Goal: Information Seeking & Learning: Learn about a topic

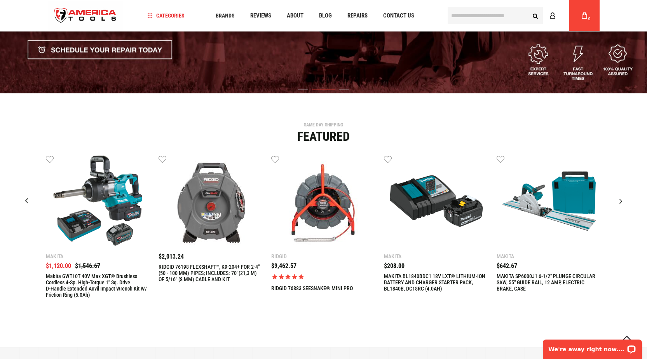
click at [477, 14] on input "text" at bounding box center [495, 15] width 95 height 17
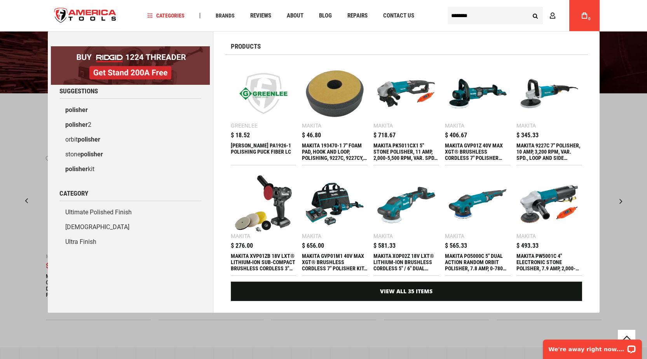
type input "********"
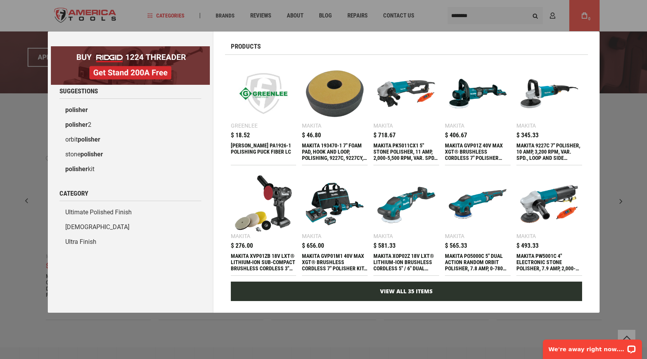
click at [431, 298] on link "View All 35 Items" at bounding box center [406, 291] width 351 height 19
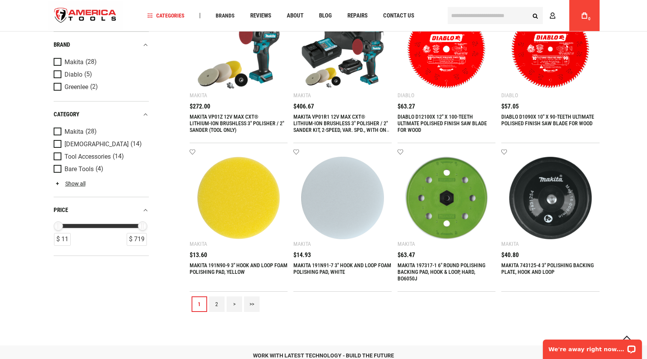
scroll to position [972, 0]
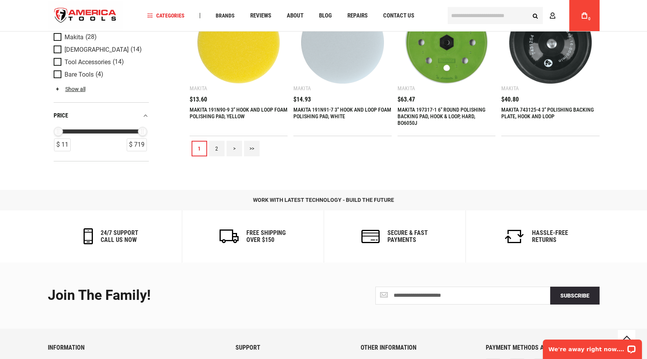
click at [217, 151] on link "2" at bounding box center [217, 149] width 16 height 16
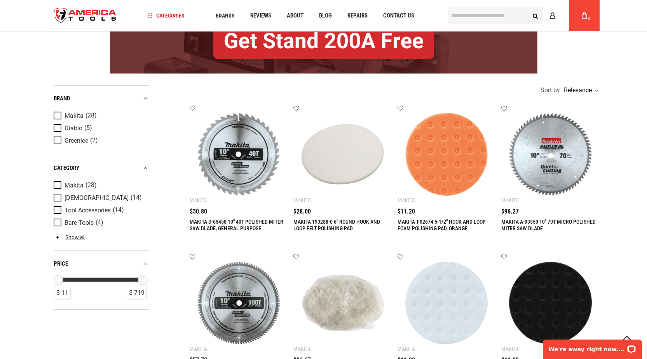
scroll to position [233, 0]
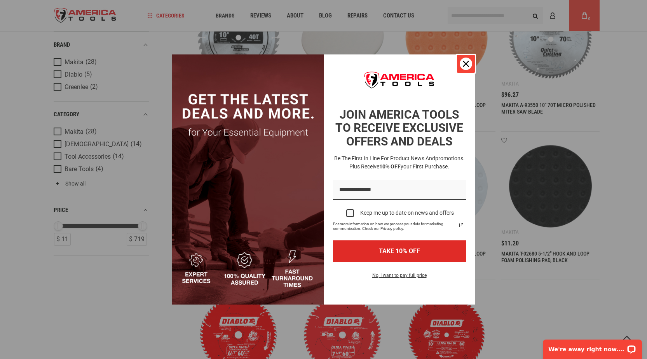
click at [465, 65] on icon "close icon" at bounding box center [466, 64] width 6 height 6
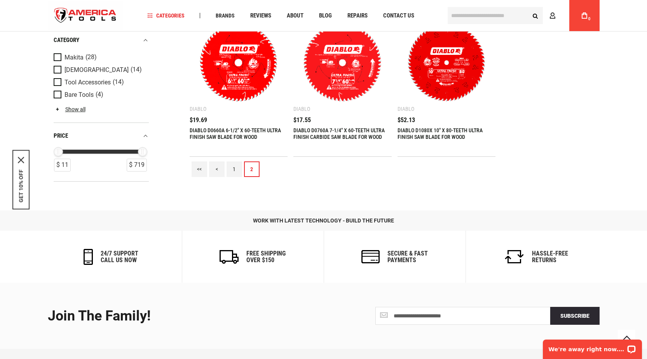
scroll to position [272, 0]
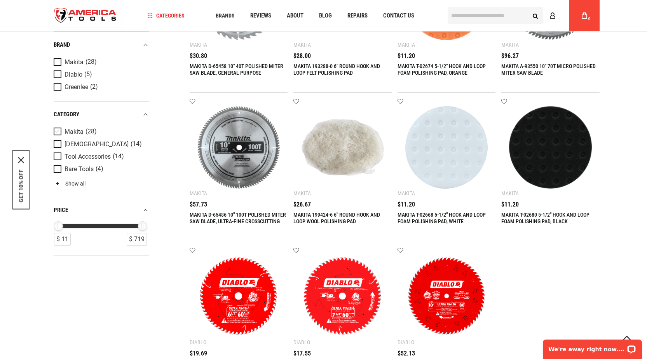
click at [58, 129] on span "Product Filters" at bounding box center [59, 131] width 11 height 9
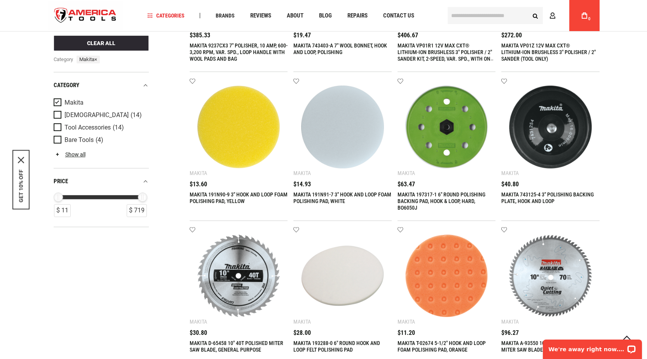
scroll to position [894, 0]
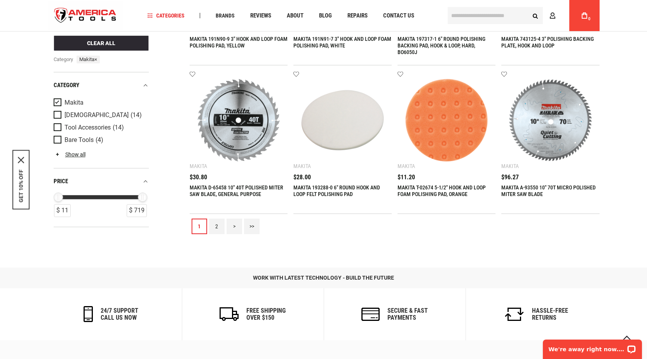
click at [218, 226] on link "2" at bounding box center [217, 227] width 16 height 16
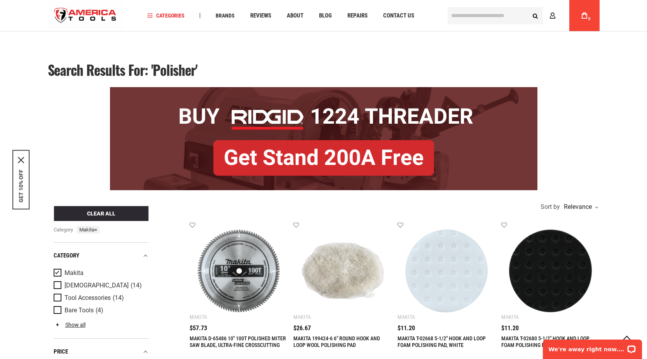
scroll to position [233, 0]
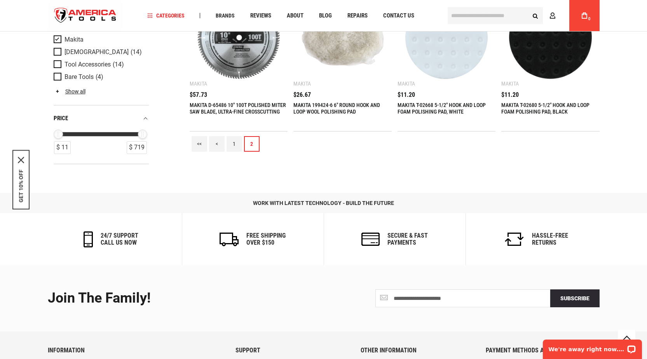
click at [236, 146] on link "1" at bounding box center [235, 144] width 16 height 16
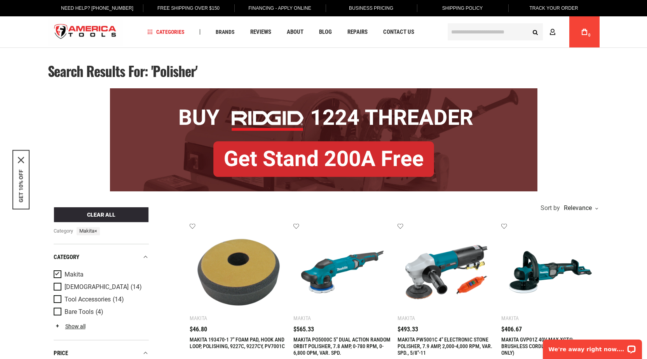
scroll to position [156, 0]
